Goal: Information Seeking & Learning: Check status

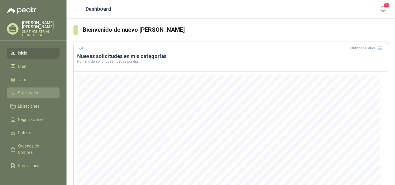
click at [21, 94] on span "Solicitudes" at bounding box center [28, 93] width 20 height 6
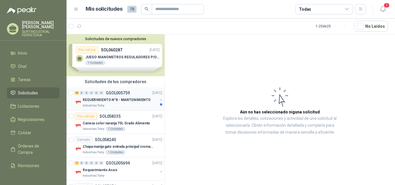
click at [159, 100] on button "button" at bounding box center [161, 100] width 5 height 5
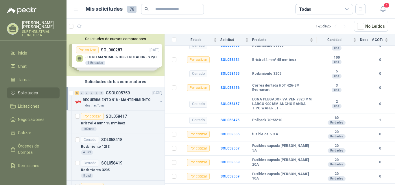
scroll to position [547, 0]
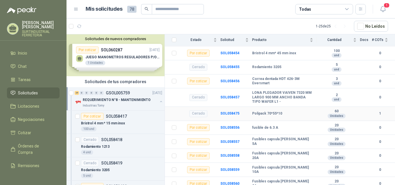
click at [296, 114] on td "Polipack 70*55*10" at bounding box center [284, 114] width 64 height 14
click at [375, 111] on b "1" at bounding box center [380, 113] width 16 height 5
click at [381, 39] on div "# COTs" at bounding box center [380, 40] width 16 height 6
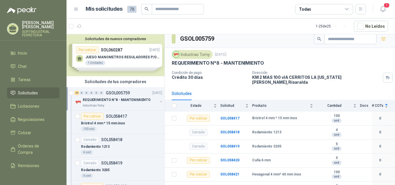
scroll to position [0, 0]
